Goal: Task Accomplishment & Management: Complete application form

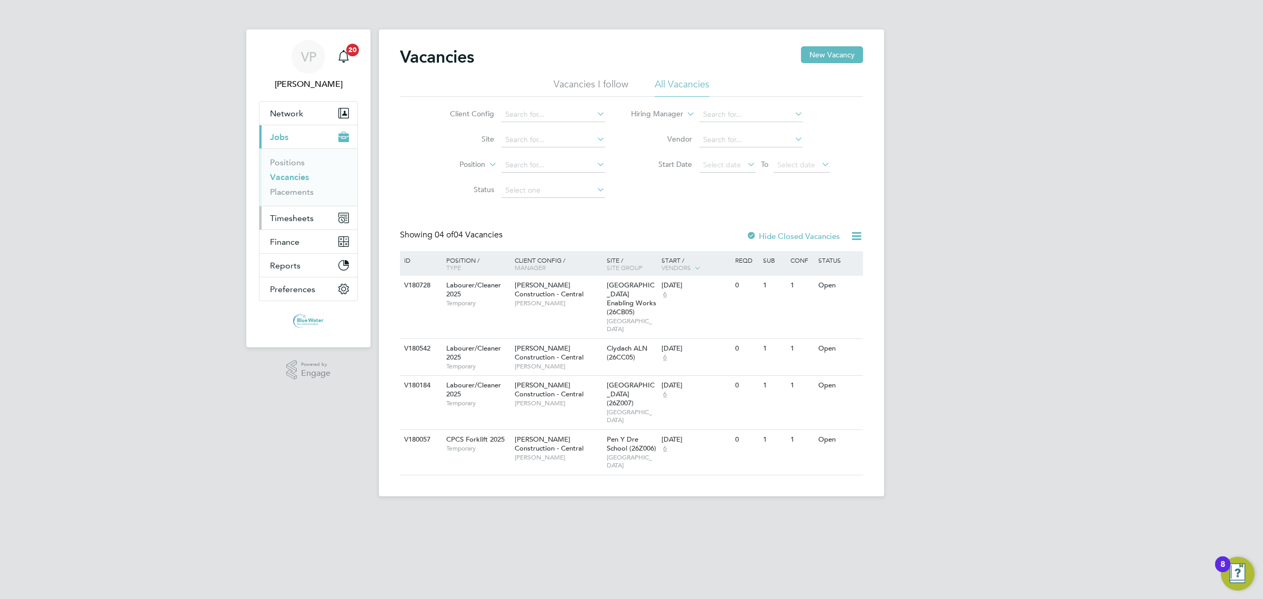
click at [297, 220] on span "Timesheets" at bounding box center [292, 218] width 44 height 10
click at [305, 191] on link "Timesheets" at bounding box center [292, 186] width 44 height 10
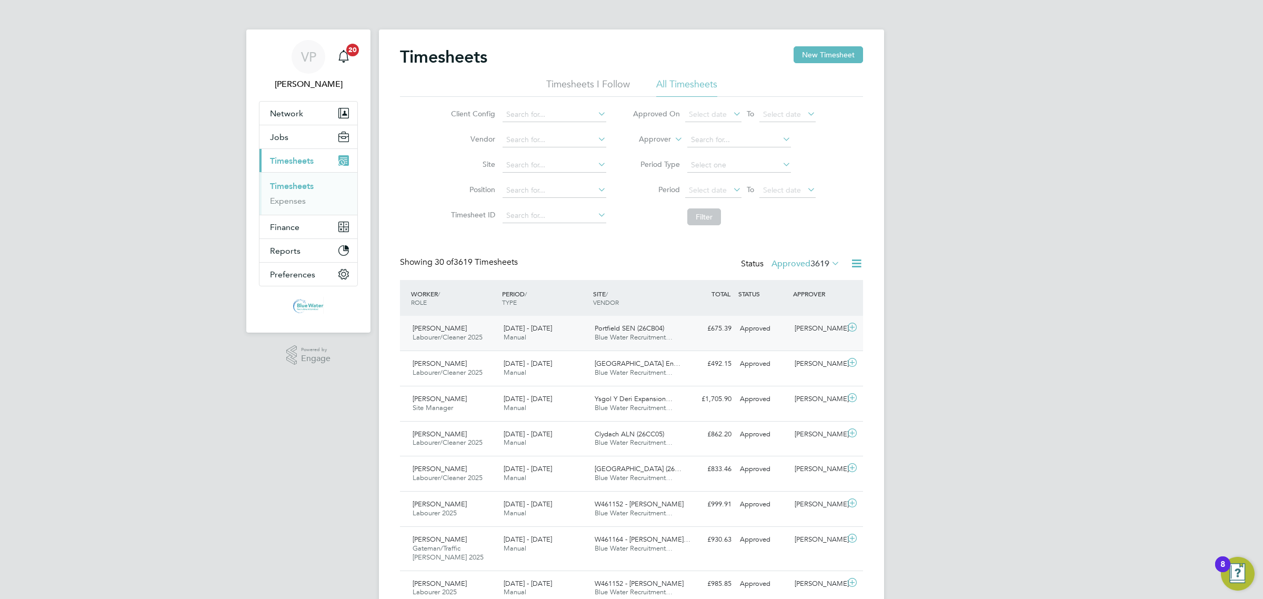
click at [482, 339] on span "Labourer/Cleaner 2025" at bounding box center [448, 337] width 70 height 9
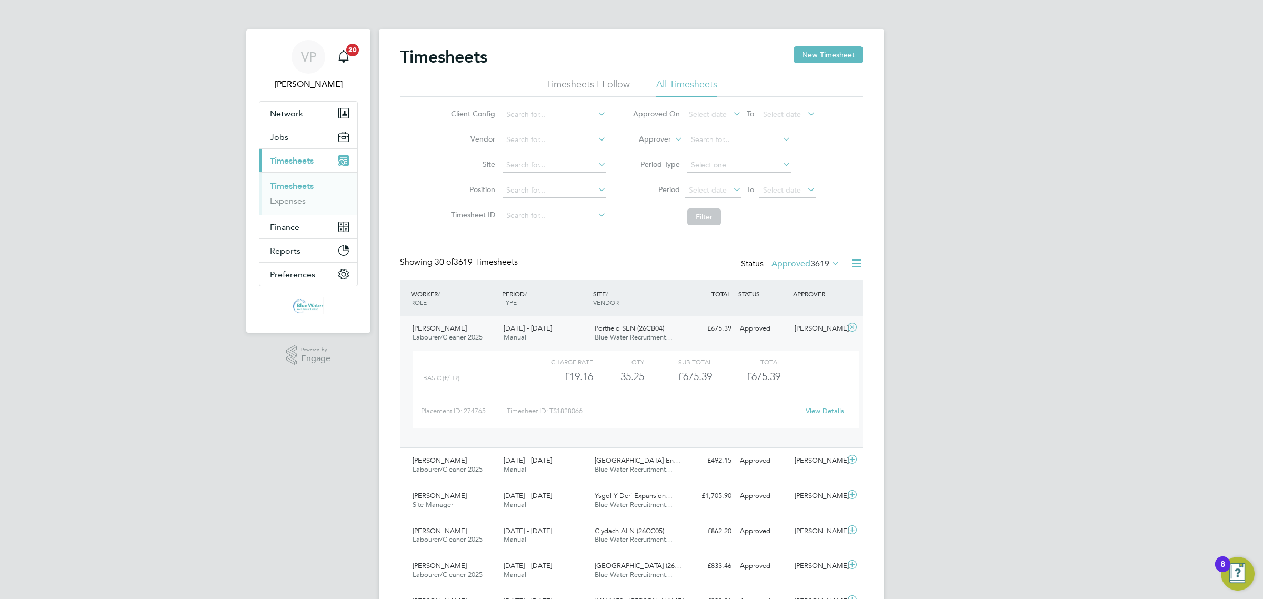
click at [820, 411] on link "View Details" at bounding box center [825, 410] width 38 height 9
click at [850, 48] on button "New Timesheet" at bounding box center [828, 54] width 69 height 17
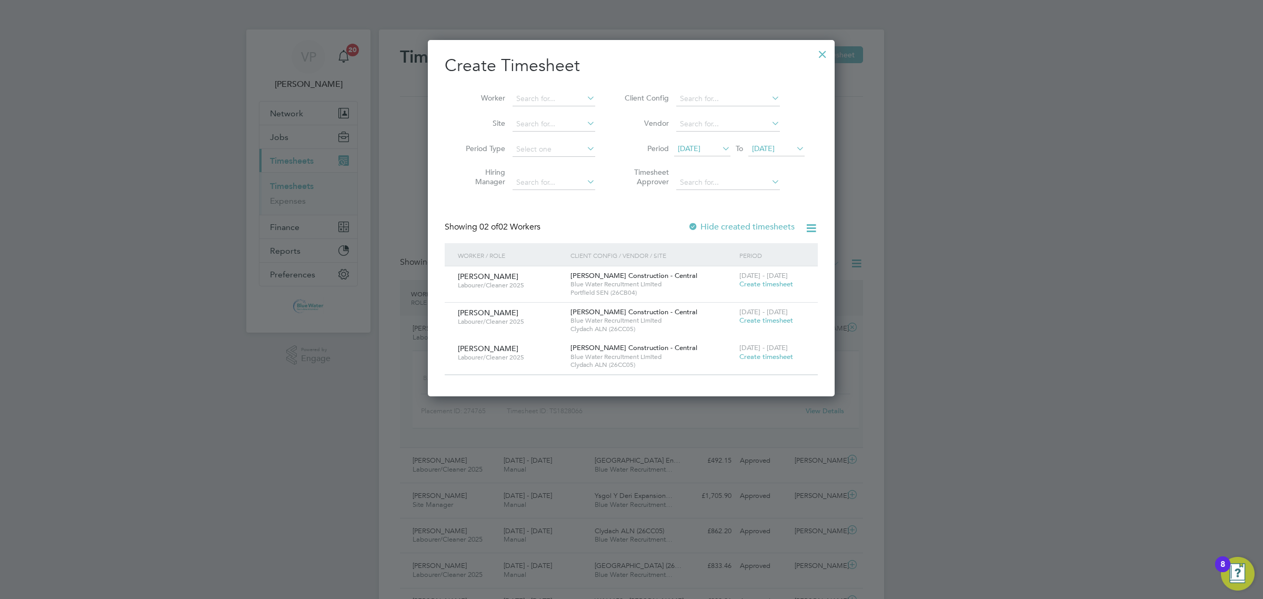
click at [754, 282] on span "Create timesheet" at bounding box center [766, 283] width 54 height 9
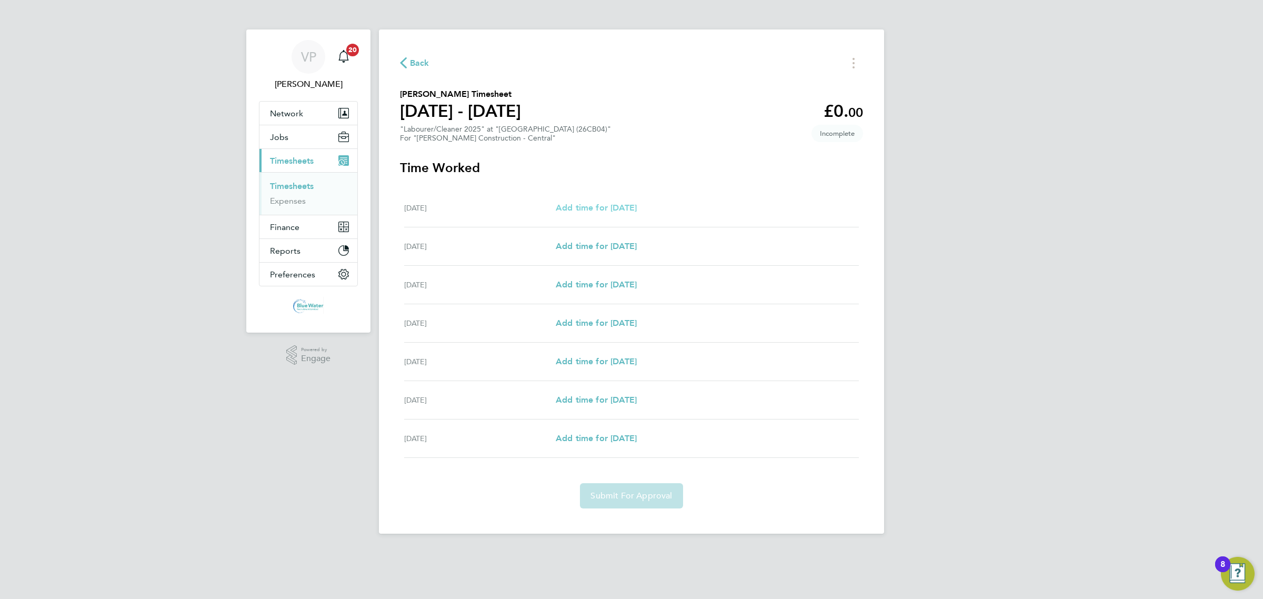
click at [575, 209] on span "Add time for Sat 13 Sep" at bounding box center [596, 208] width 81 height 10
select select "30"
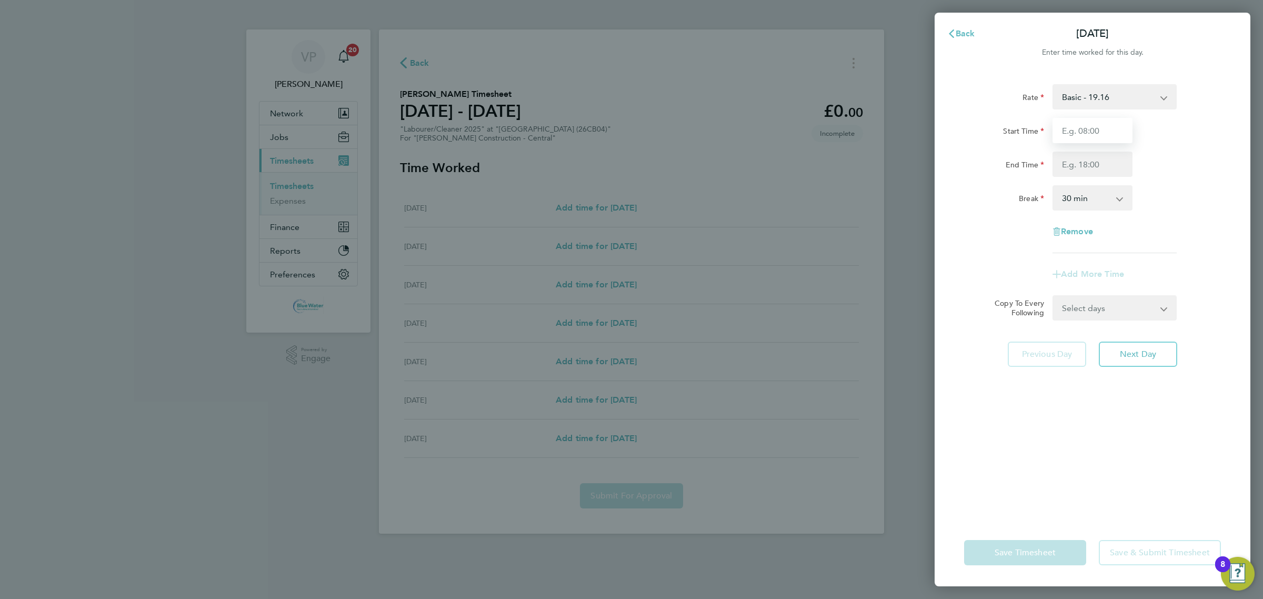
click at [1062, 132] on input "Start Time" at bounding box center [1093, 130] width 80 height 25
type input "07:30"
click at [1069, 165] on input "End Time" at bounding box center [1093, 164] width 80 height 25
click at [1087, 102] on select "Basic - 19.16 Overtime - 27.44" at bounding box center [1108, 96] width 109 height 23
select select "30"
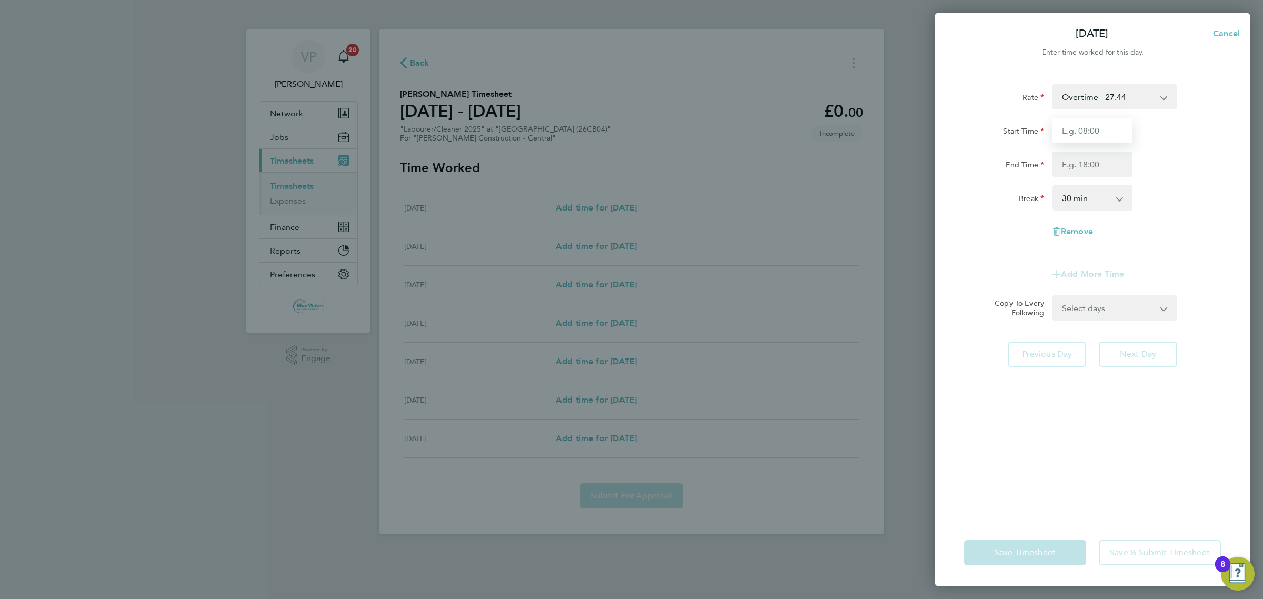
click at [1082, 133] on input "Start Time" at bounding box center [1093, 130] width 80 height 25
click at [1082, 133] on input "73" at bounding box center [1093, 130] width 80 height 25
type input "08:00"
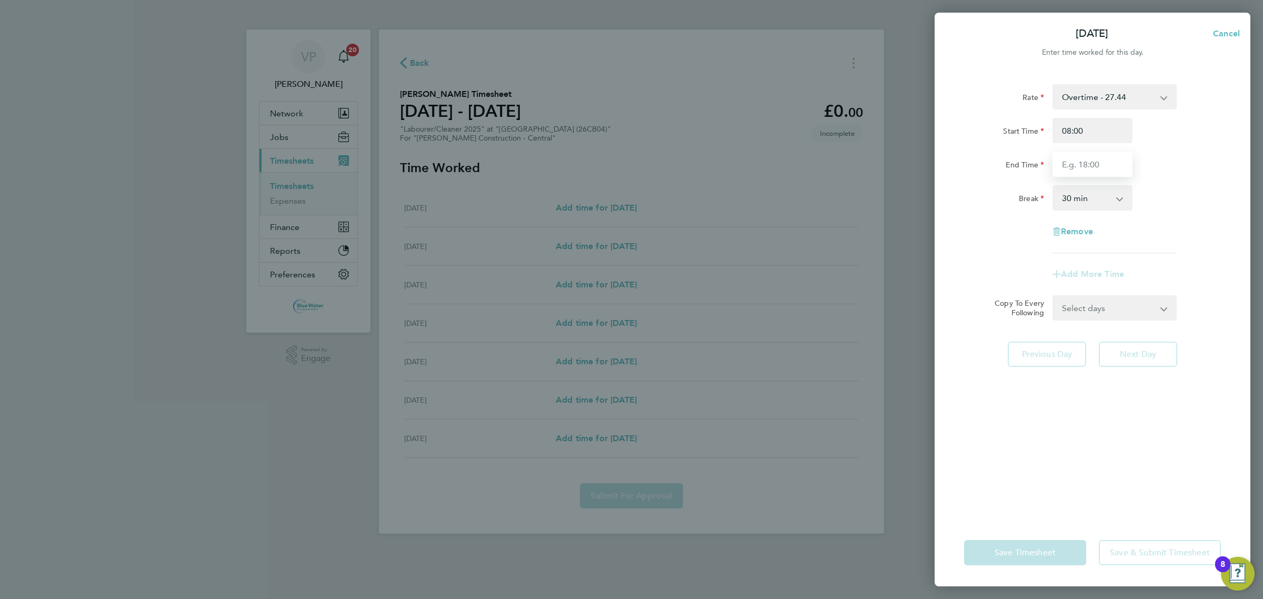
click at [1069, 156] on input "End Time" at bounding box center [1093, 164] width 80 height 25
type input "16:30"
click at [1004, 242] on div "Remove" at bounding box center [1092, 231] width 265 height 25
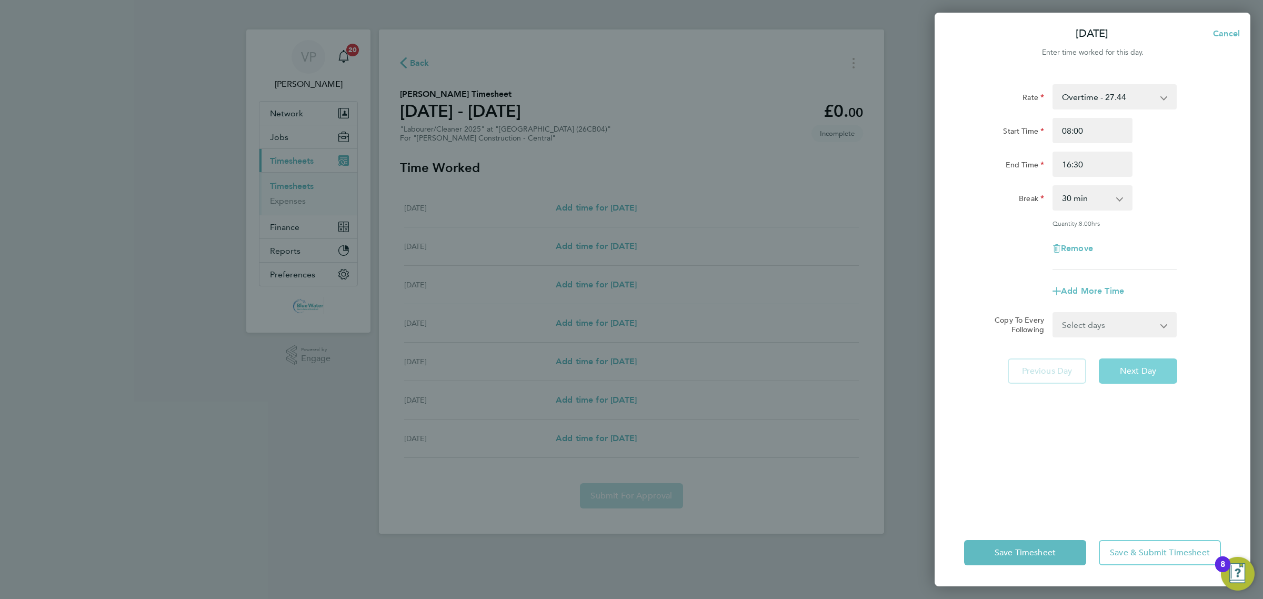
click at [1132, 369] on span "Next Day" at bounding box center [1138, 371] width 36 height 11
select select "30"
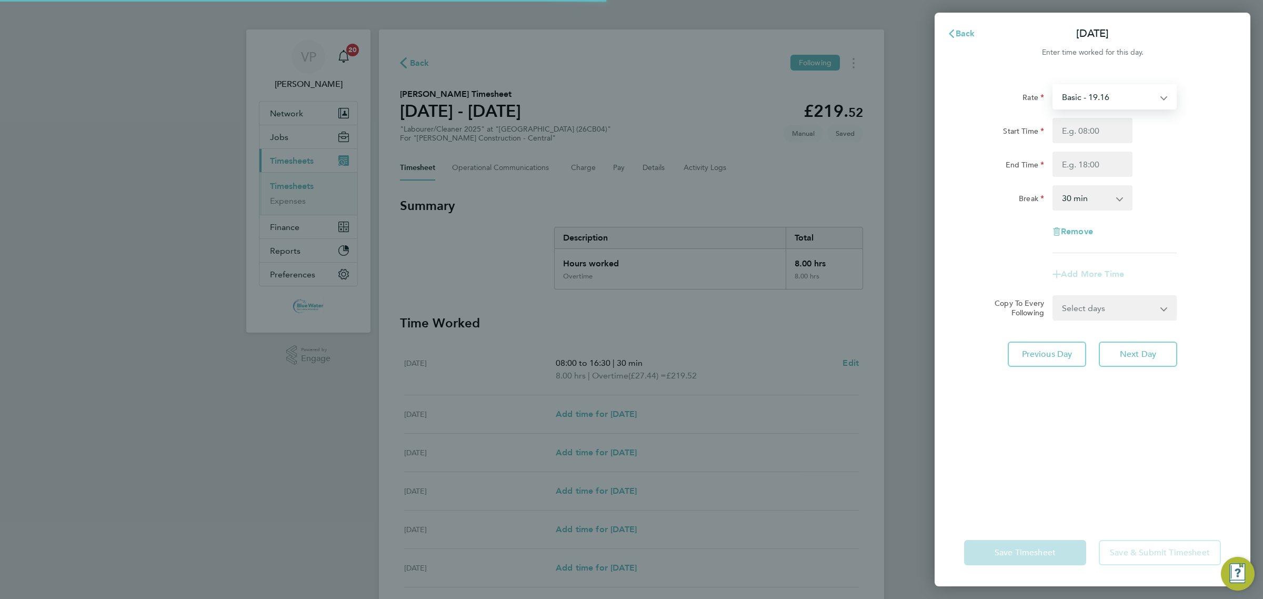
click at [1096, 98] on select "Basic - 19.16 Overtime - 27.44" at bounding box center [1108, 96] width 109 height 23
select select "30"
click at [1082, 130] on input "Start Time" at bounding box center [1093, 130] width 80 height 25
type input "08:00"
click at [1067, 154] on input "End Time" at bounding box center [1093, 164] width 80 height 25
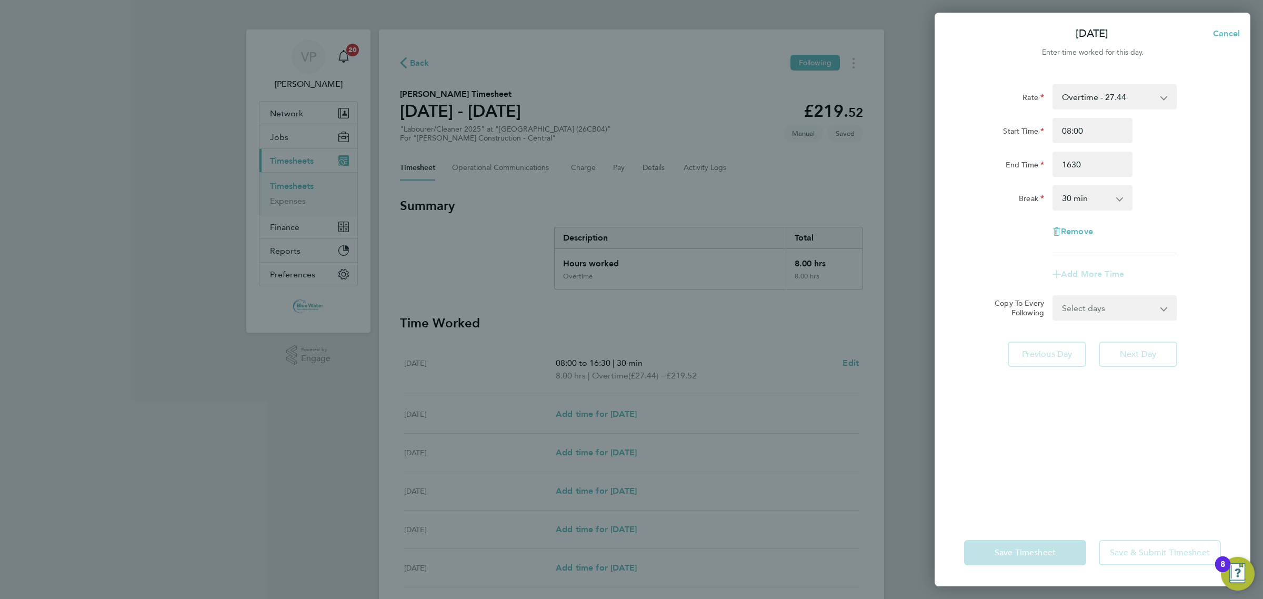
type input "16:30"
click at [998, 246] on div "Rate Overtime - 27.44 Basic - 19.16 Start Time 08:00 End Time 16:30 Break 0 min…" at bounding box center [1092, 168] width 257 height 169
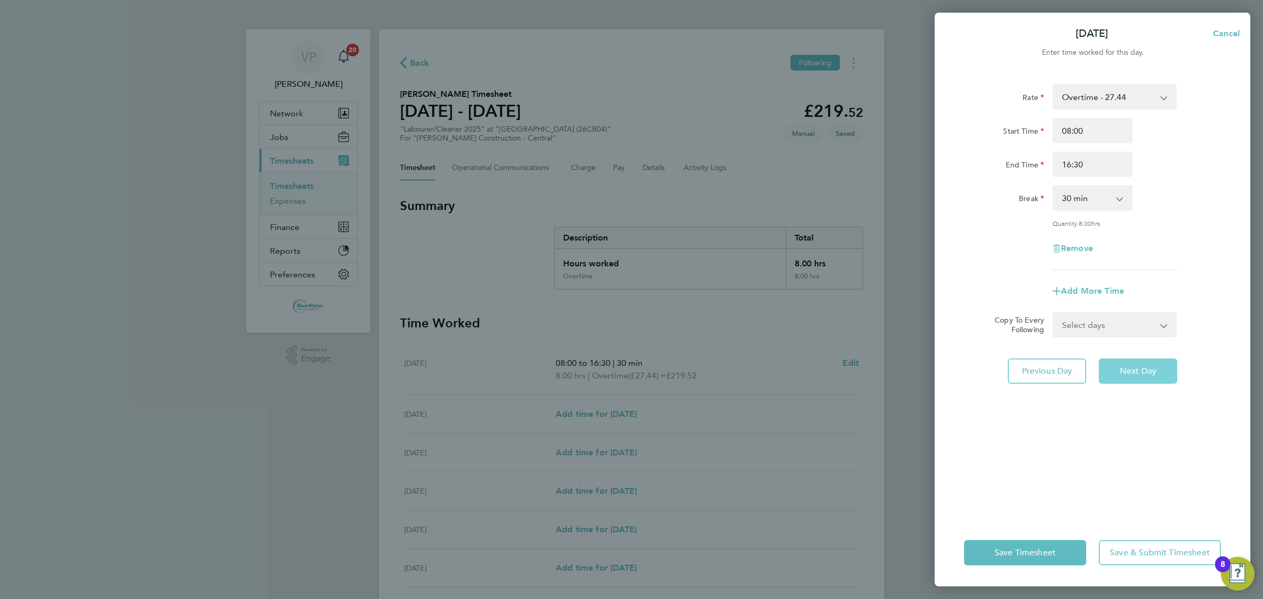
click at [1126, 368] on span "Next Day" at bounding box center [1138, 371] width 36 height 11
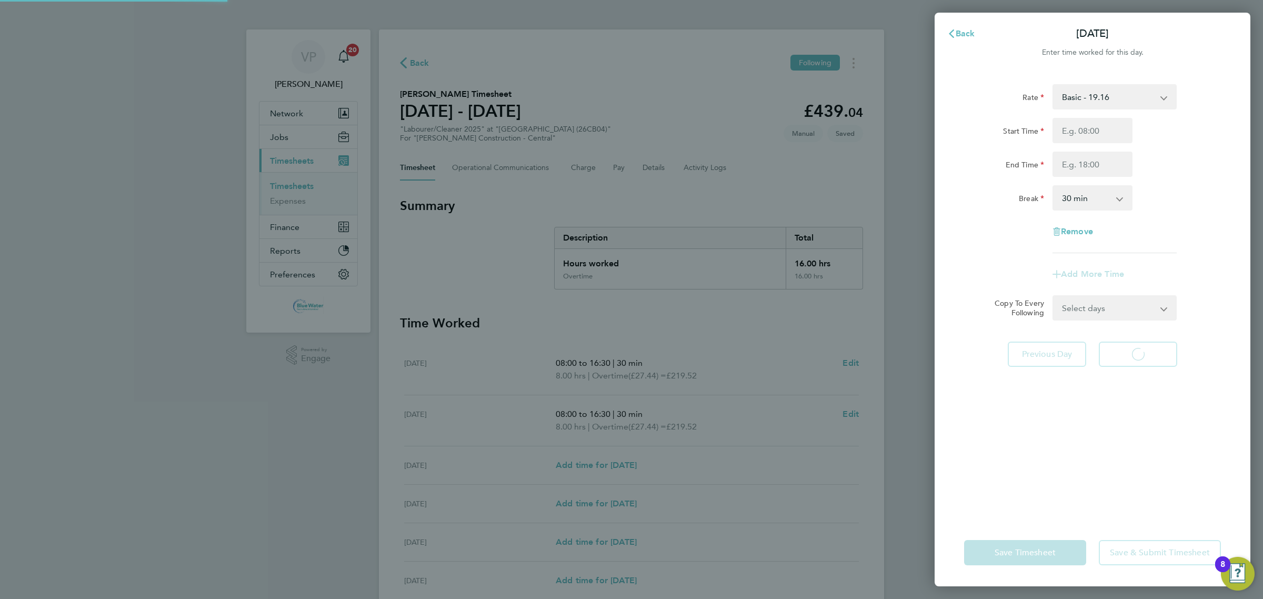
select select "30"
click at [1082, 133] on input "Start Time" at bounding box center [1093, 130] width 80 height 25
type input "9"
click at [1082, 133] on input "Start Time" at bounding box center [1093, 130] width 80 height 25
type input "07:30"
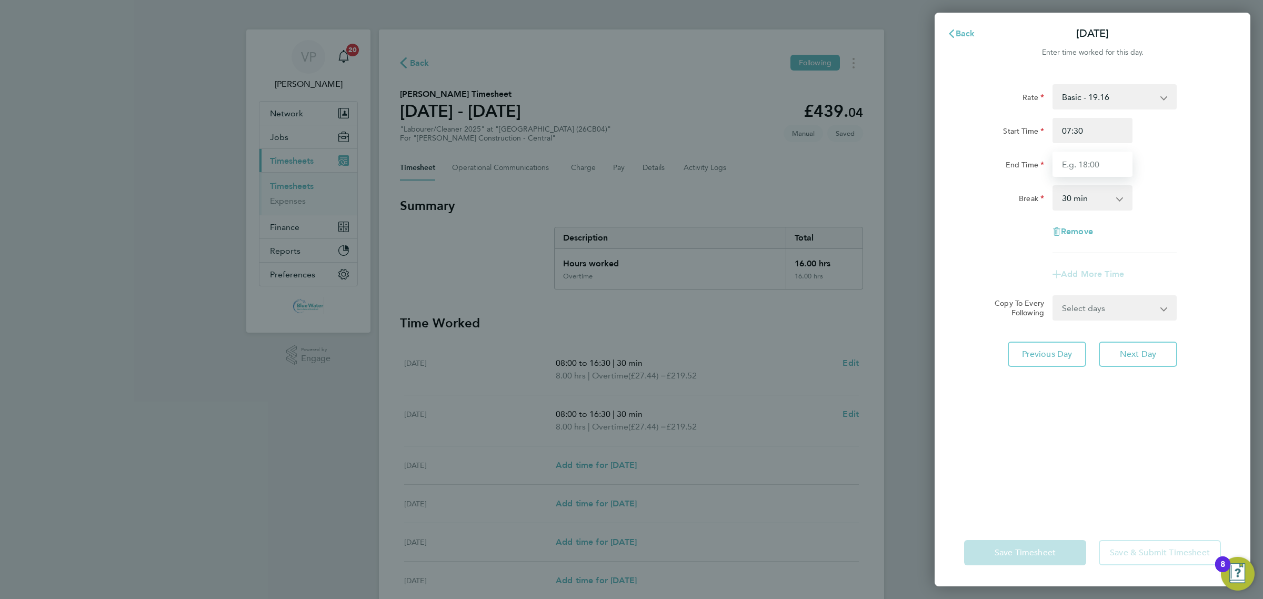
click at [1078, 155] on input "End Time" at bounding box center [1093, 164] width 80 height 25
type input "17:30"
click at [1069, 312] on select "Select days Day Tuesday Wednesday Thursday Friday" at bounding box center [1109, 307] width 111 height 23
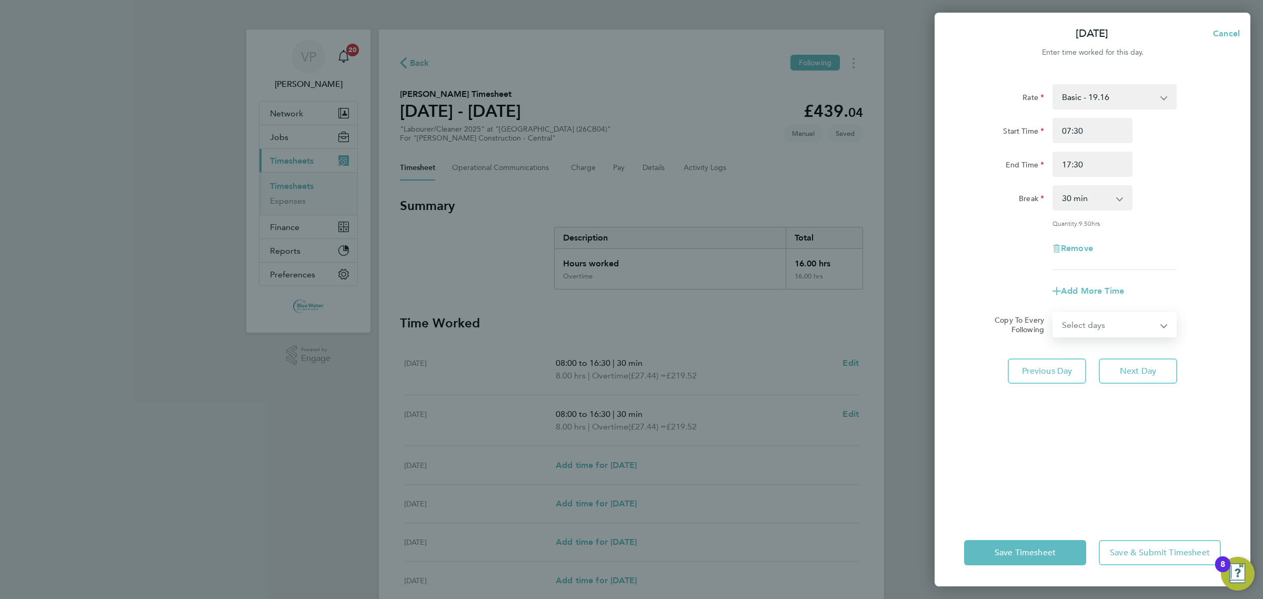
select select "DAY"
click at [1054, 313] on select "Select days Day Tuesday Wednesday Thursday Friday" at bounding box center [1109, 324] width 111 height 23
click at [1093, 351] on select "16 Sep 2025 17 Sep 2025 18 Sep 2025 19 Sep 2025" at bounding box center [1108, 358] width 109 height 23
select select "2025-09-17"
click at [1054, 347] on select "16 Sep 2025 17 Sep 2025 18 Sep 2025 19 Sep 2025" at bounding box center [1108, 358] width 109 height 23
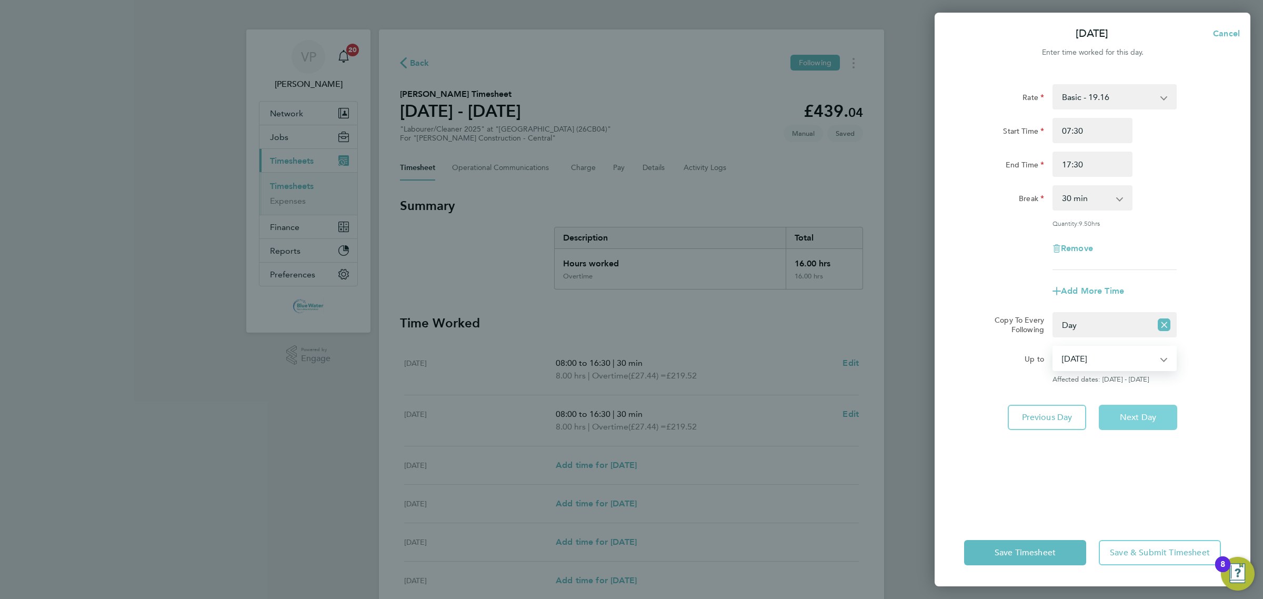
click at [1120, 412] on span "Next Day" at bounding box center [1138, 417] width 36 height 11
select select "0: null"
select select "30"
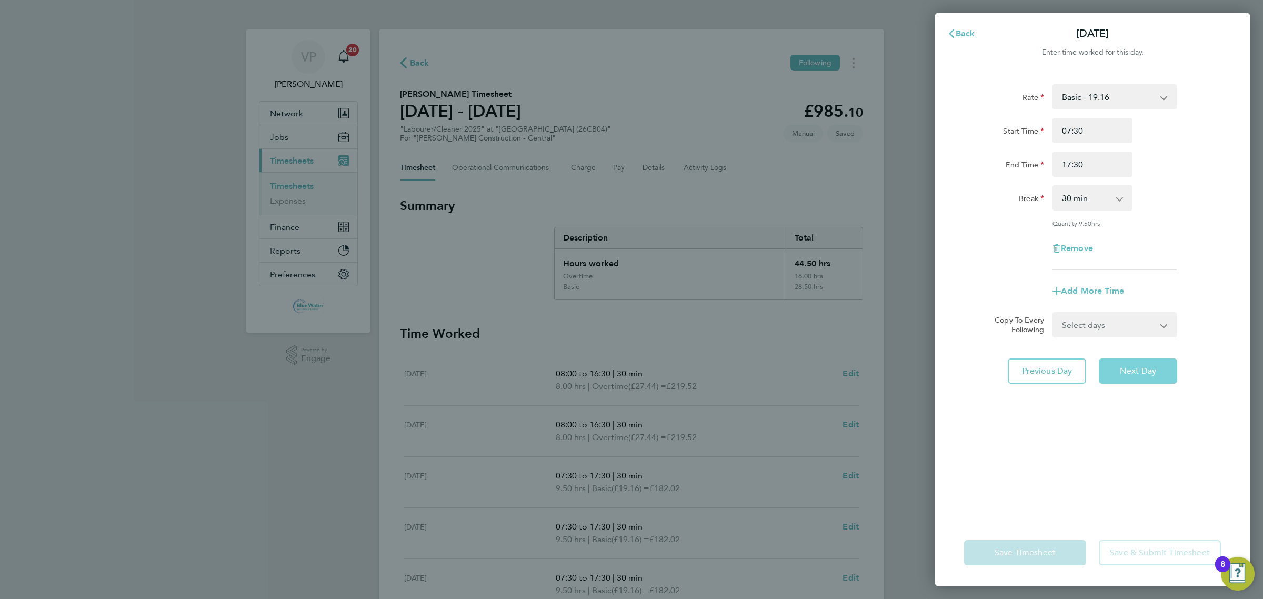
click at [1128, 371] on span "Next Day" at bounding box center [1138, 371] width 36 height 11
select select "30"
click at [1128, 371] on span "Next Day" at bounding box center [1138, 371] width 36 height 11
select select "30"
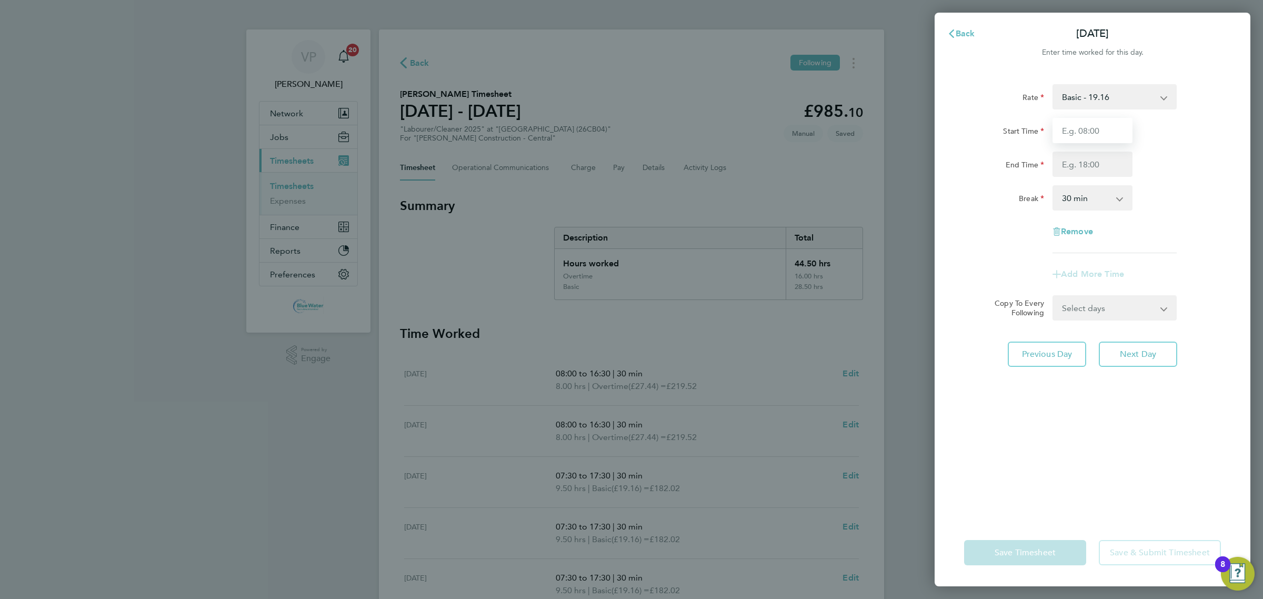
click at [1082, 131] on input "Start Time" at bounding box center [1093, 130] width 80 height 25
type input "08:00"
click at [1071, 176] on input "End Time" at bounding box center [1093, 164] width 80 height 25
type input "15:15"
click at [1009, 218] on div "Rate Basic - 19.16 Overtime - 27.44 Start Time 08:00 End Time 15:15 Break 0 min…" at bounding box center [1092, 168] width 257 height 169
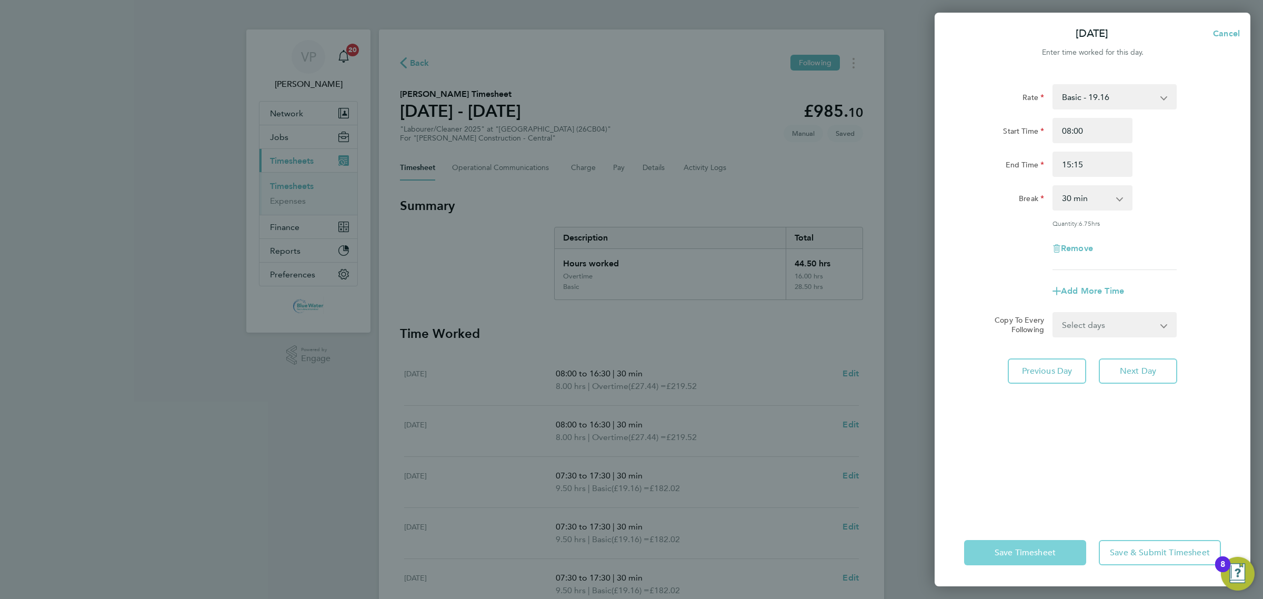
click at [1001, 561] on button "Save Timesheet" at bounding box center [1025, 552] width 122 height 25
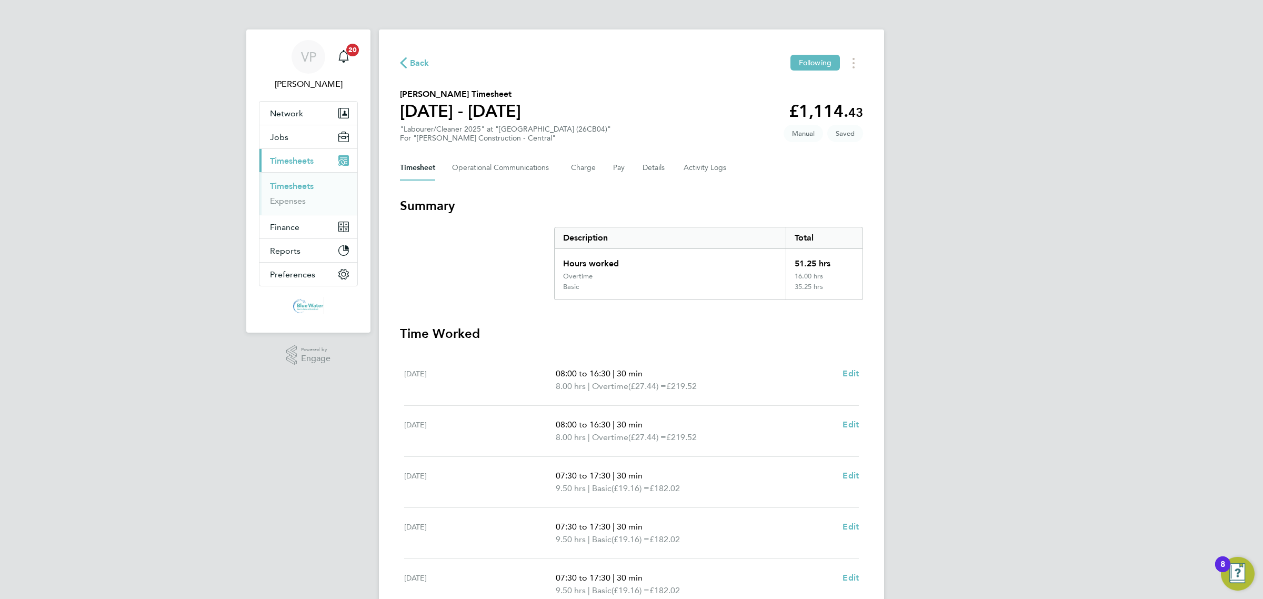
scroll to position [194, 0]
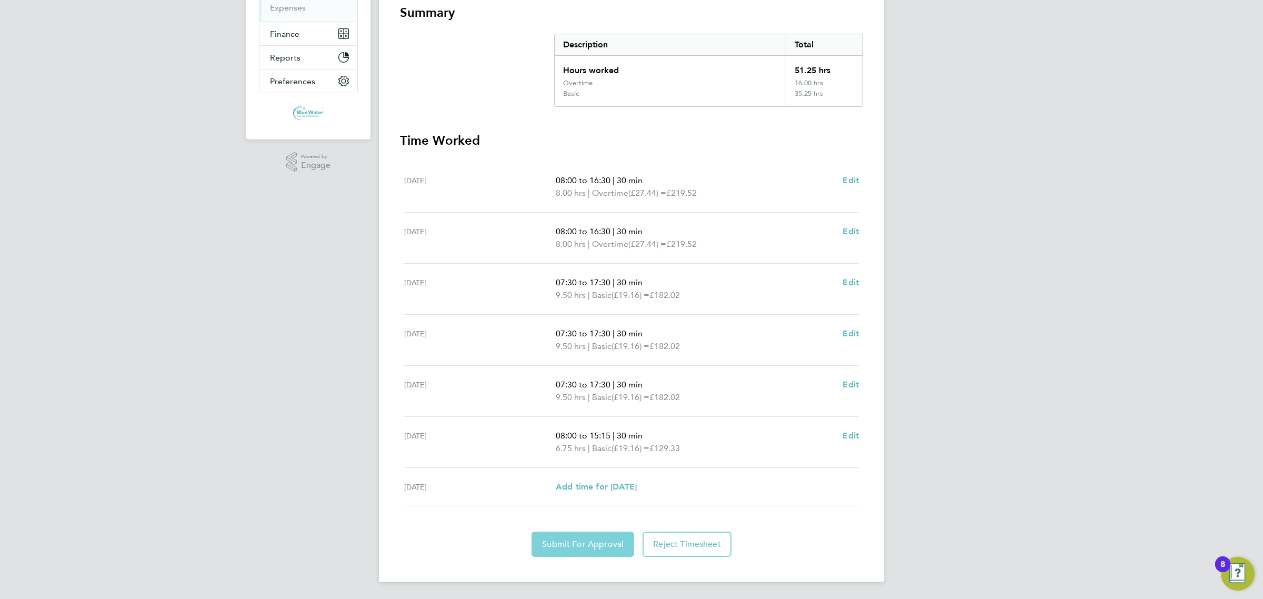
click at [555, 552] on button "Submit For Approval" at bounding box center [583, 544] width 103 height 25
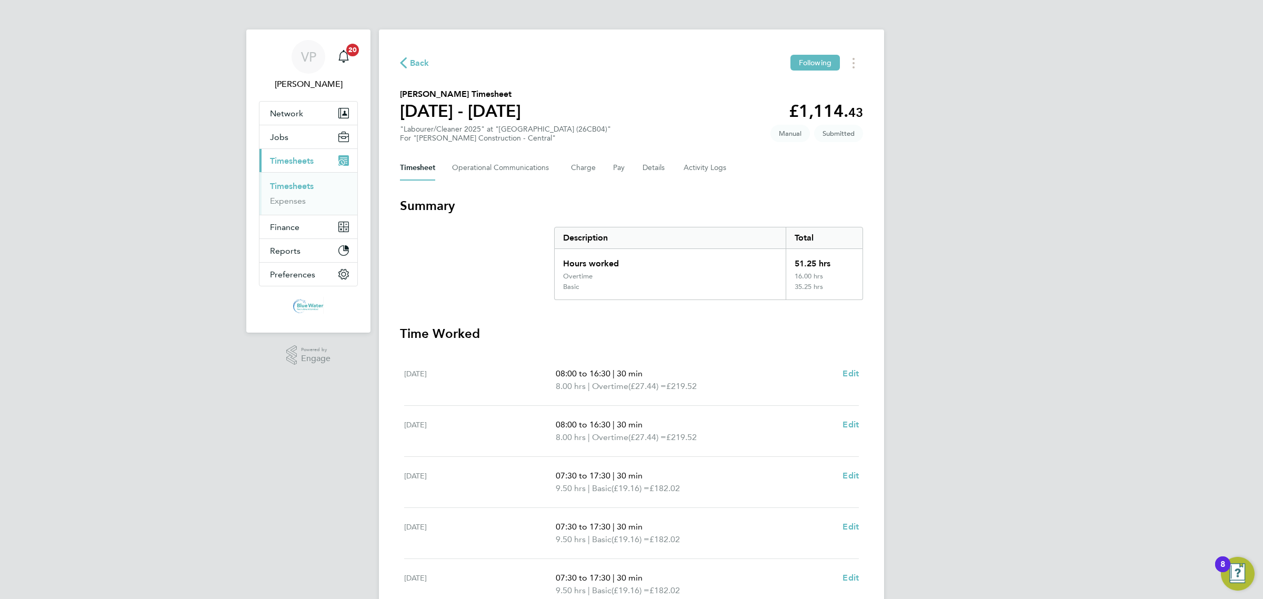
click at [290, 185] on link "Timesheets" at bounding box center [292, 186] width 44 height 10
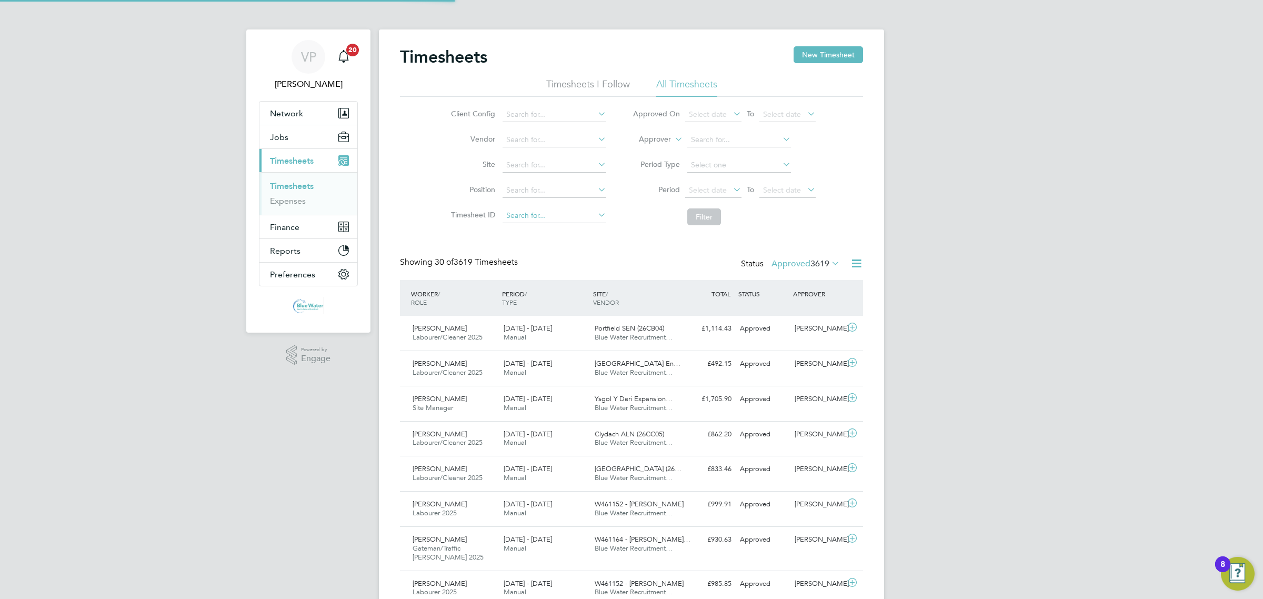
scroll to position [26, 91]
click at [797, 261] on label "Approved 3619" at bounding box center [806, 263] width 68 height 11
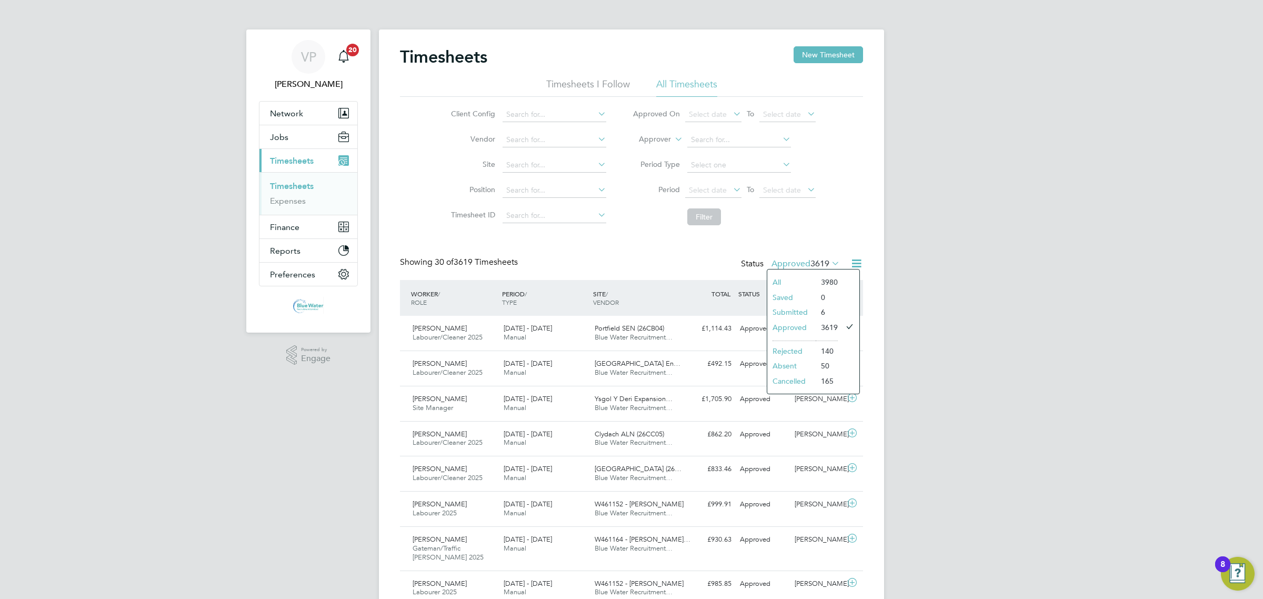
click at [808, 312] on li "Submitted" at bounding box center [791, 312] width 48 height 15
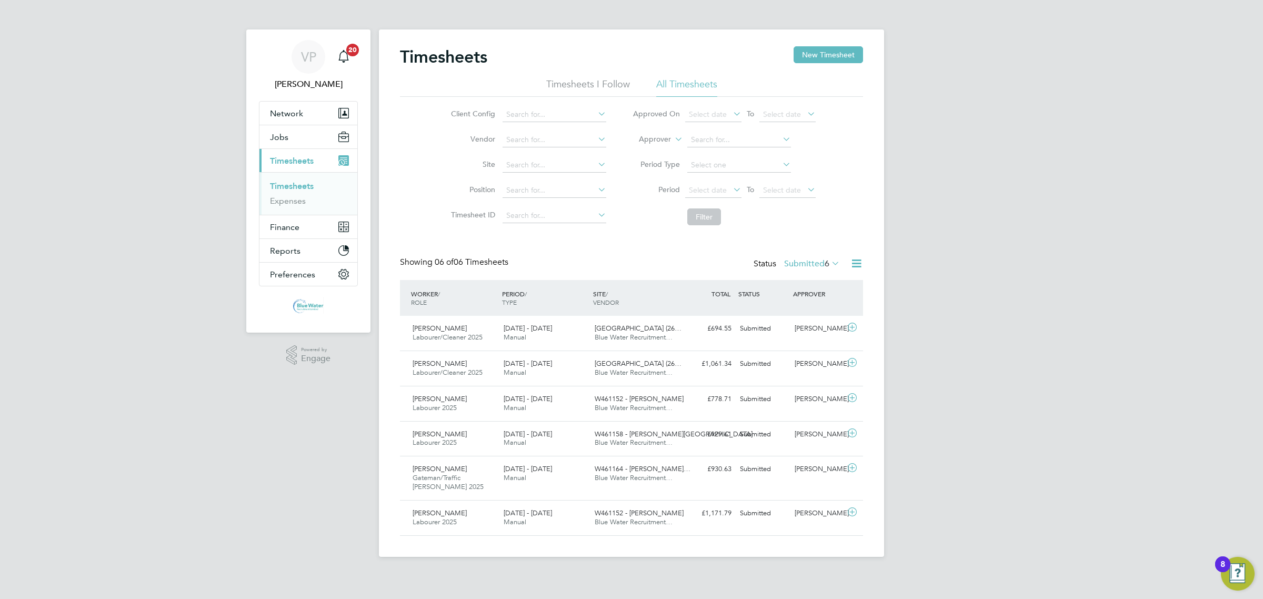
click at [795, 264] on label "Submitted 6" at bounding box center [812, 263] width 56 height 11
click at [808, 327] on li "Approved" at bounding box center [798, 327] width 48 height 15
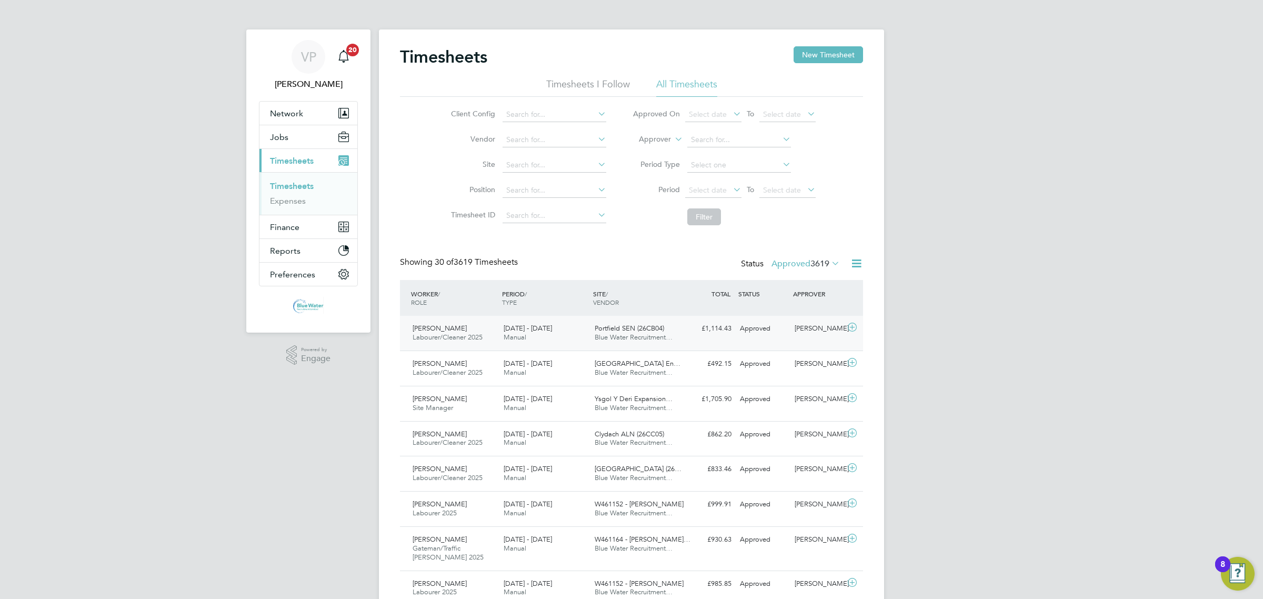
click at [569, 341] on div "13 - 19 Sep 2025 Manual" at bounding box center [544, 333] width 91 height 26
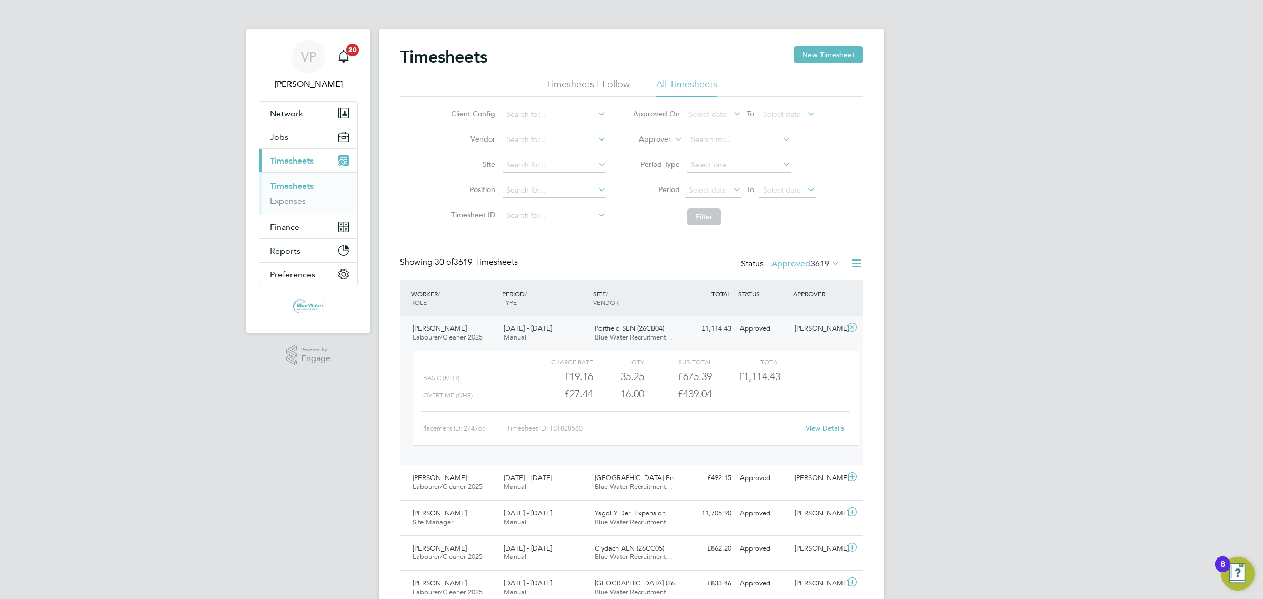
click at [824, 424] on link "View Details" at bounding box center [825, 428] width 38 height 9
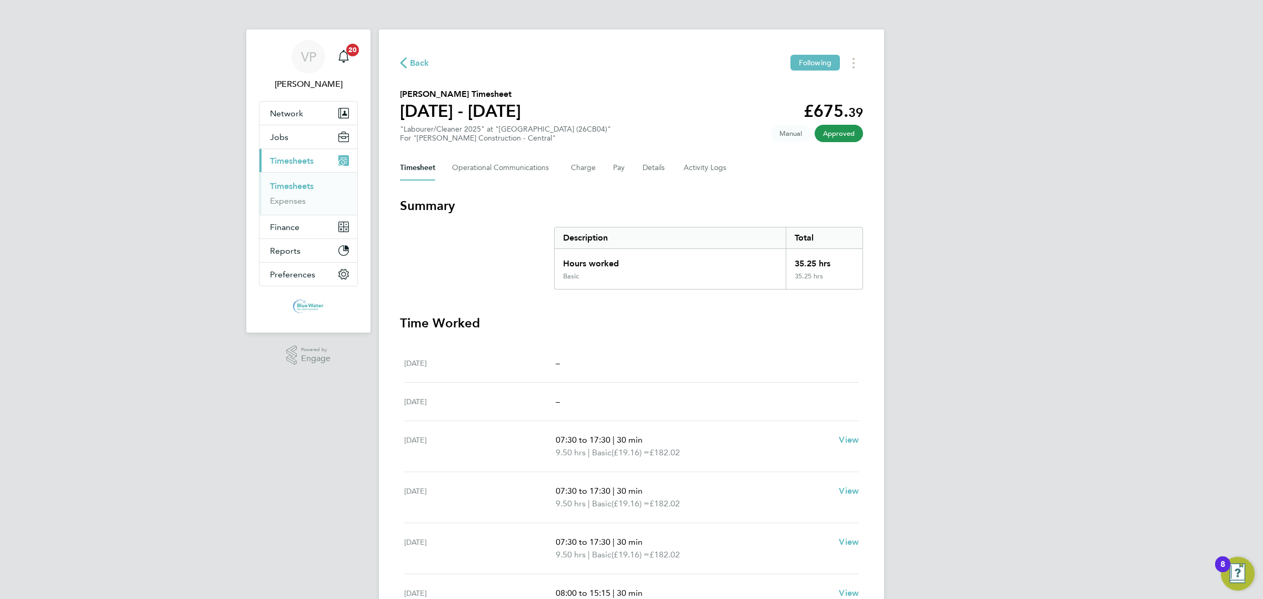
click at [853, 74] on div "Back Following James Bevan's Timesheet 13 - 19 Sept 2025 £675. 39 "Labourer/Cle…" at bounding box center [631, 384] width 505 height 710
click at [854, 67] on circle "Timesheets Menu" at bounding box center [854, 67] width 2 height 2
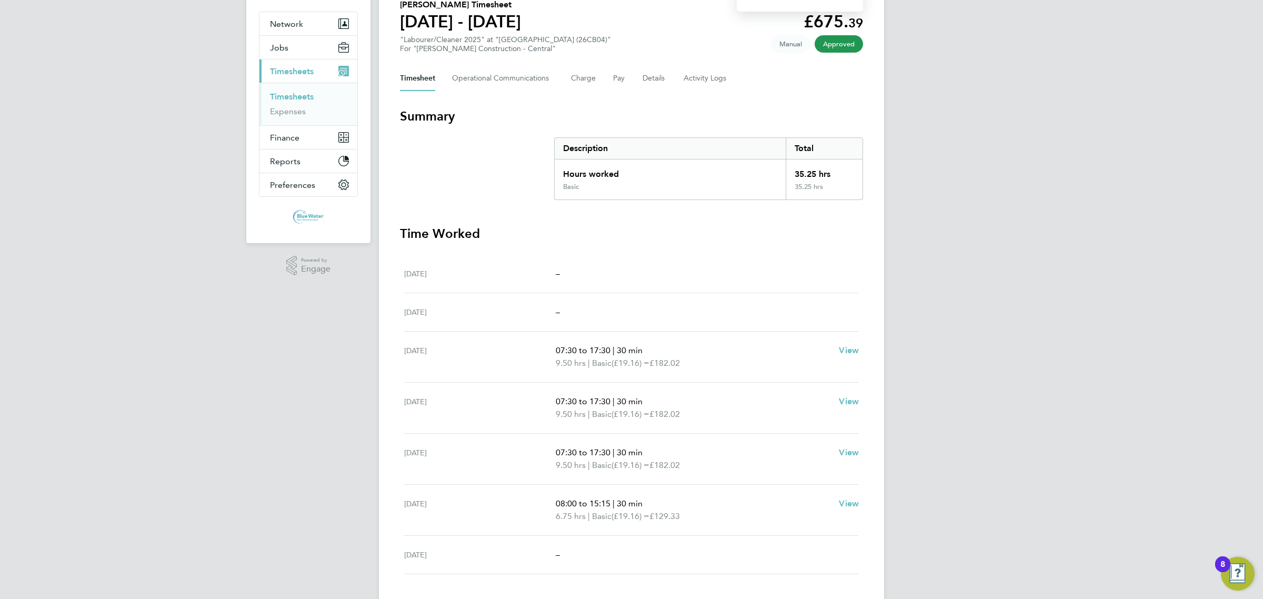
scroll to position [157, 0]
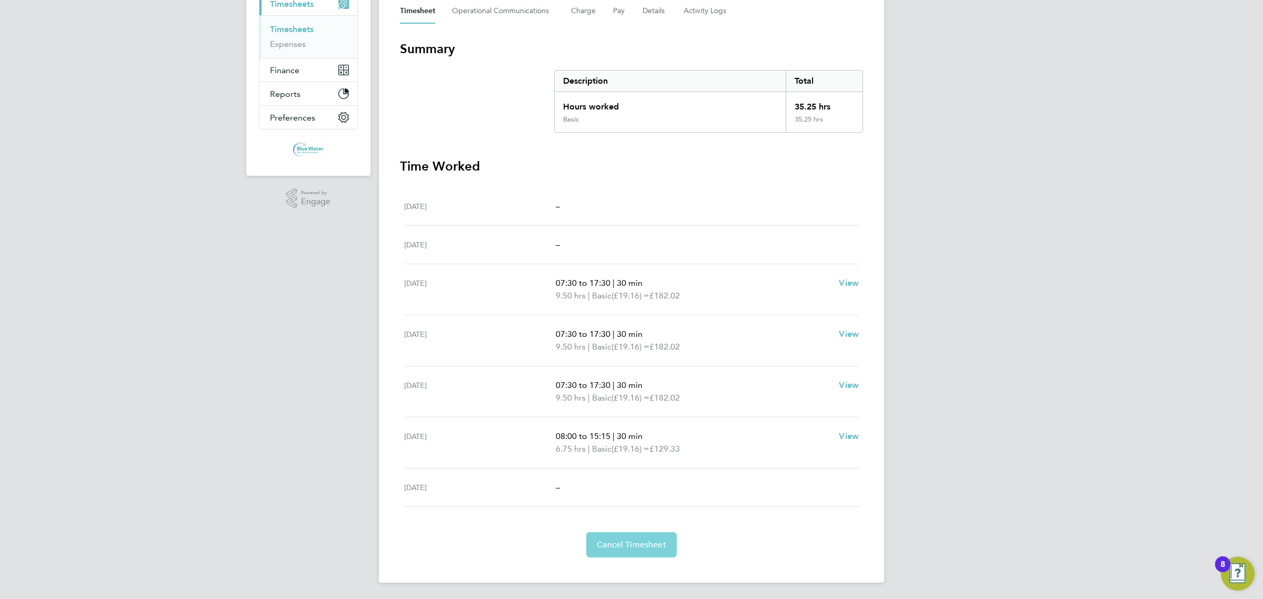
click at [651, 542] on span "Cancel Timesheet" at bounding box center [631, 544] width 69 height 11
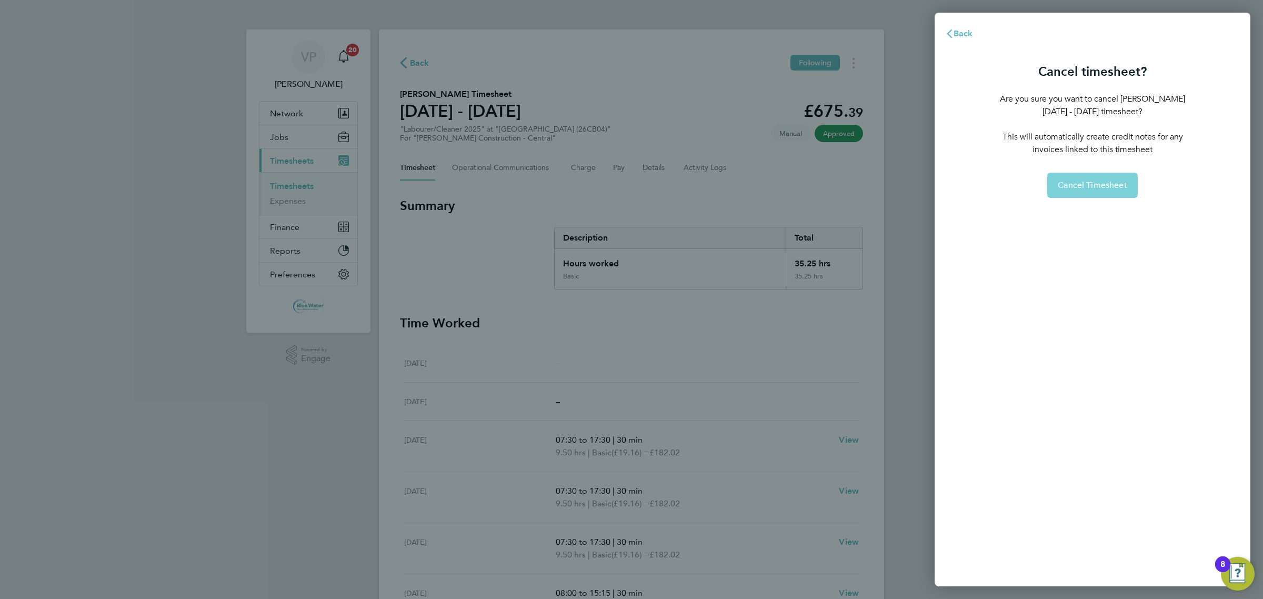
click at [1124, 182] on span "Cancel Timesheet" at bounding box center [1092, 185] width 69 height 11
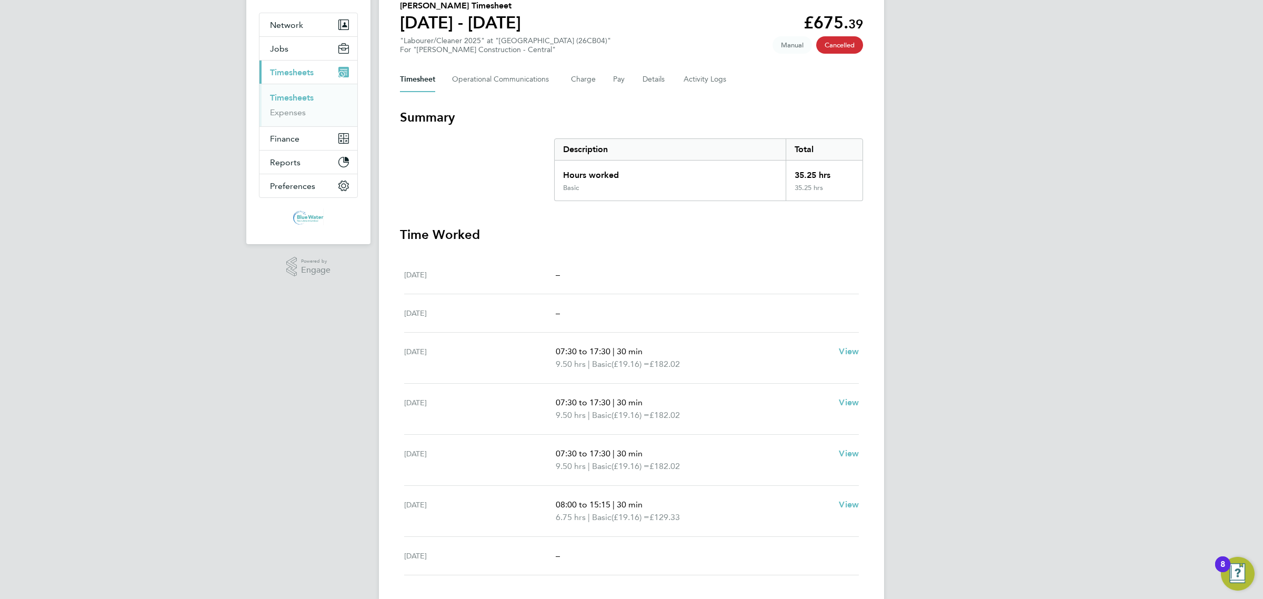
scroll to position [108, 0]
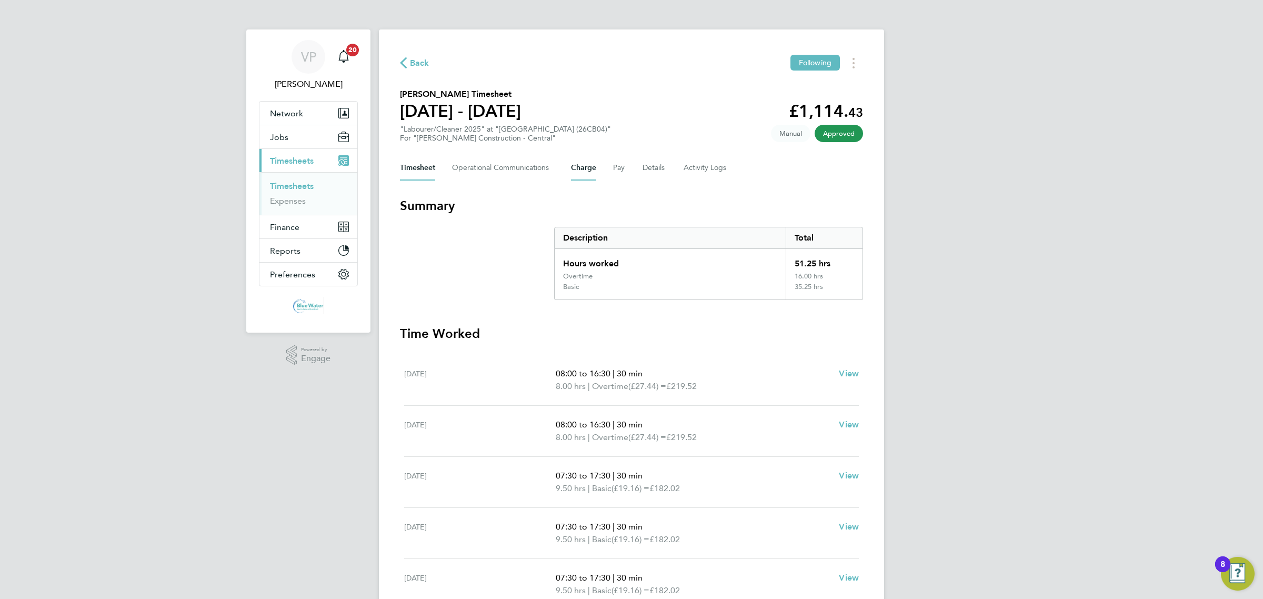
click at [574, 167] on button "Charge" at bounding box center [583, 167] width 25 height 25
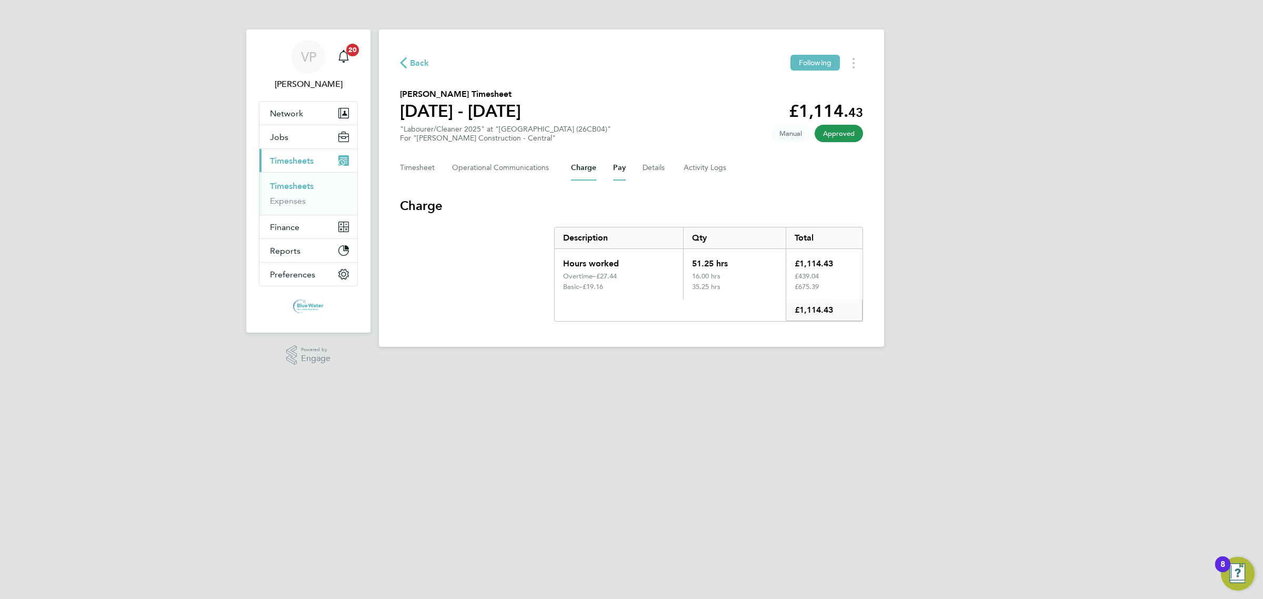
click at [616, 175] on button "Pay" at bounding box center [619, 167] width 13 height 25
click at [584, 164] on button "Charge" at bounding box center [583, 167] width 25 height 25
click at [466, 364] on html "VP [PERSON_NAME] Notifications 20 Applications: Network Team Members Businesses…" at bounding box center [631, 182] width 1263 height 364
